Goal: Navigation & Orientation: Find specific page/section

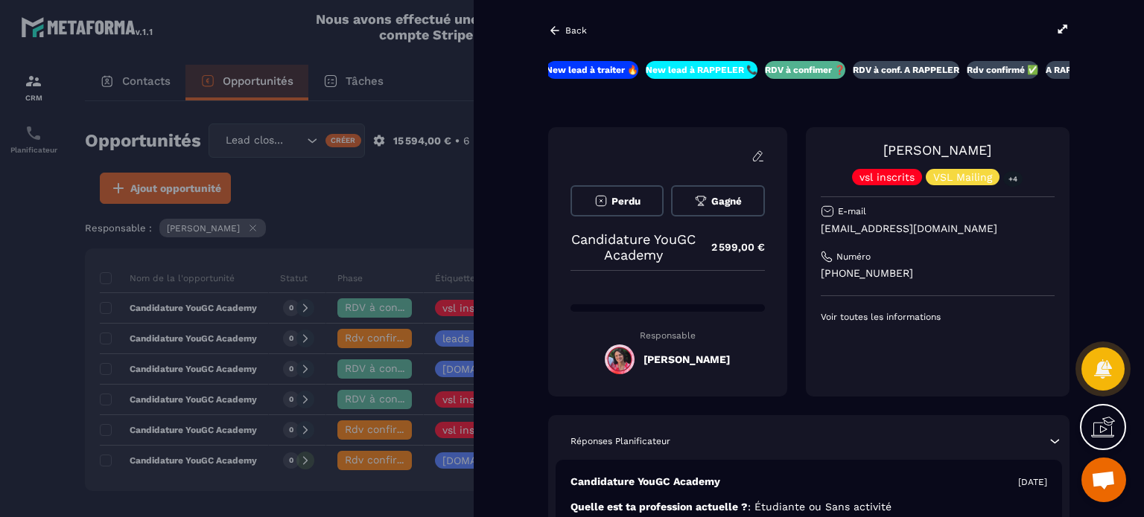
click at [582, 31] on p "Back" at bounding box center [576, 30] width 22 height 10
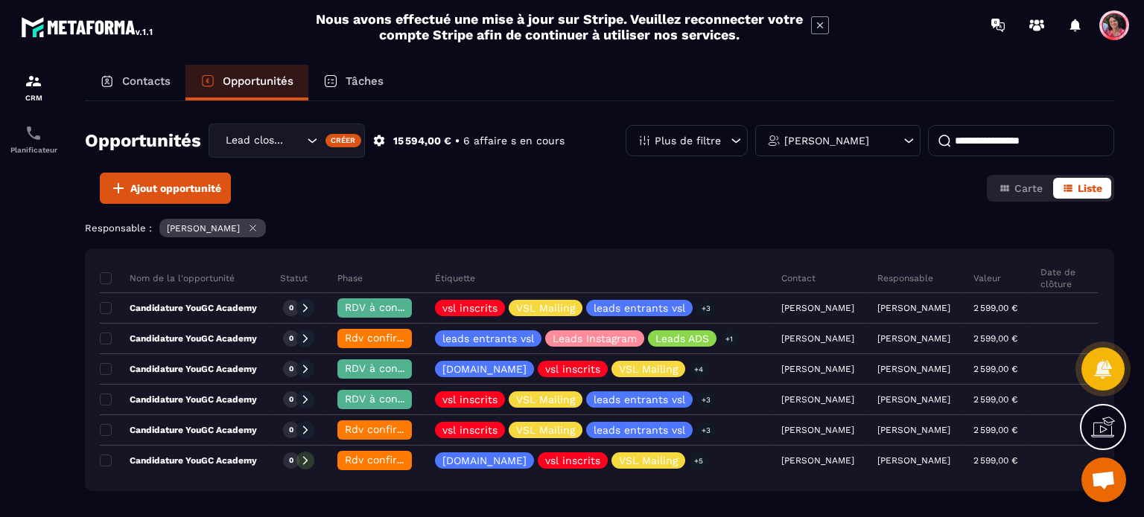
click at [156, 79] on p "Contacts" at bounding box center [146, 80] width 48 height 13
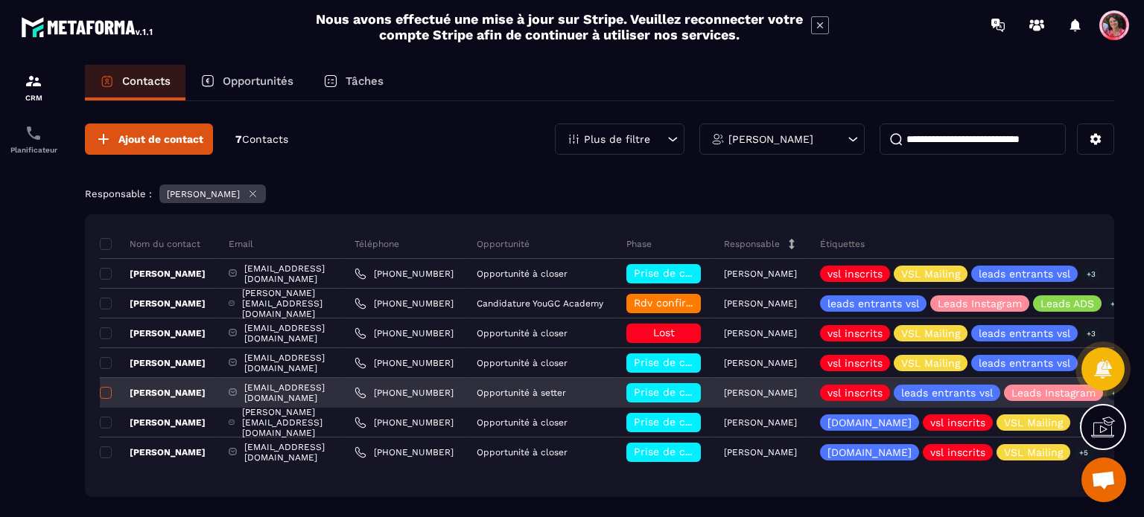
click at [109, 395] on span at bounding box center [106, 393] width 12 height 12
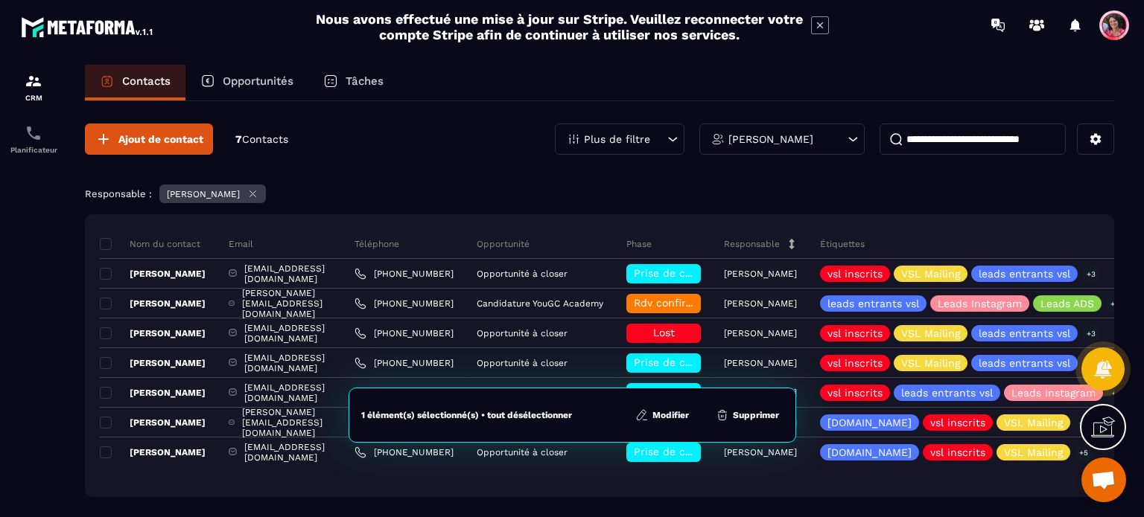
click at [253, 80] on p "Opportunités" at bounding box center [258, 80] width 71 height 13
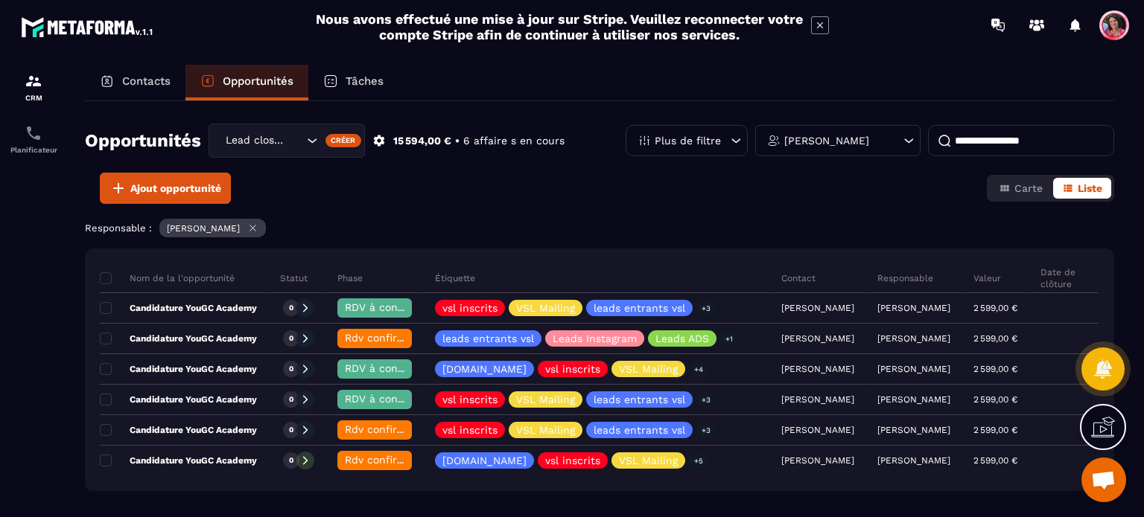
click at [366, 78] on p "Tâches" at bounding box center [364, 80] width 38 height 13
